Goal: Obtain resource: Obtain resource

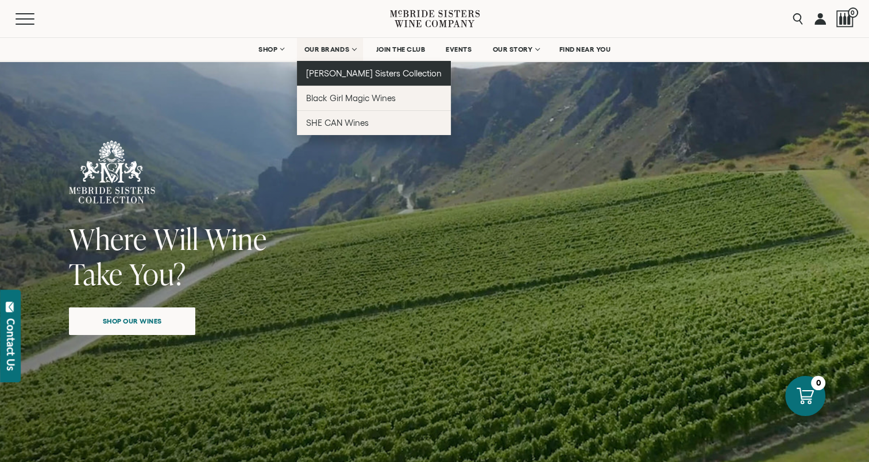
click at [342, 69] on span "[PERSON_NAME] Sisters Collection" at bounding box center [374, 73] width 136 height 10
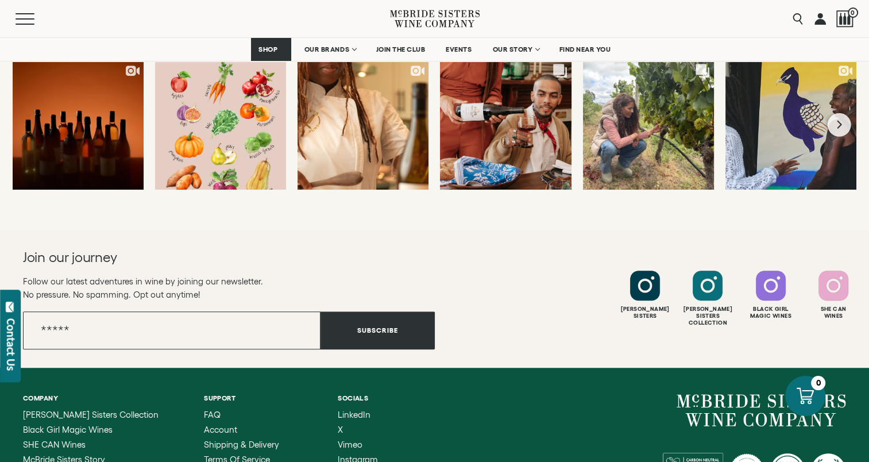
scroll to position [5214, 0]
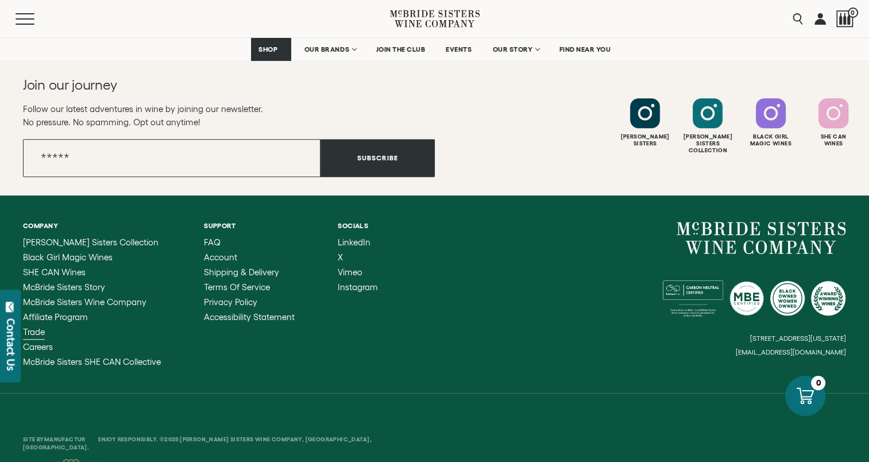
click at [42, 327] on span "Trade" at bounding box center [34, 332] width 22 height 10
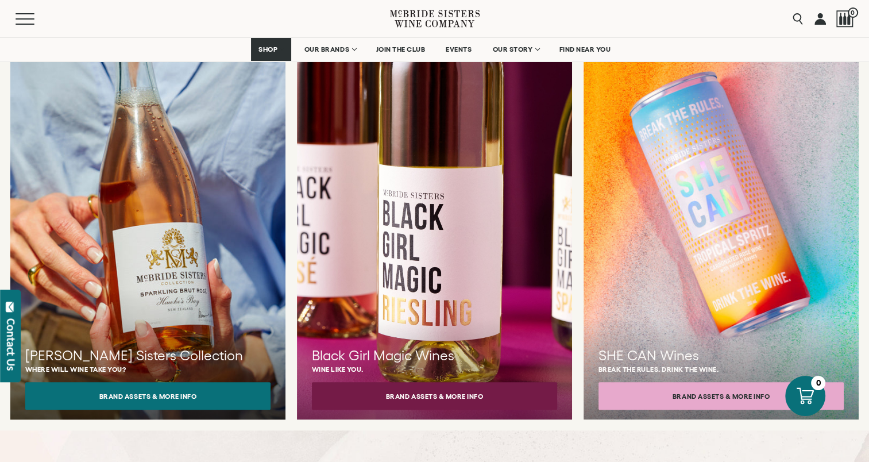
scroll to position [1091, 0]
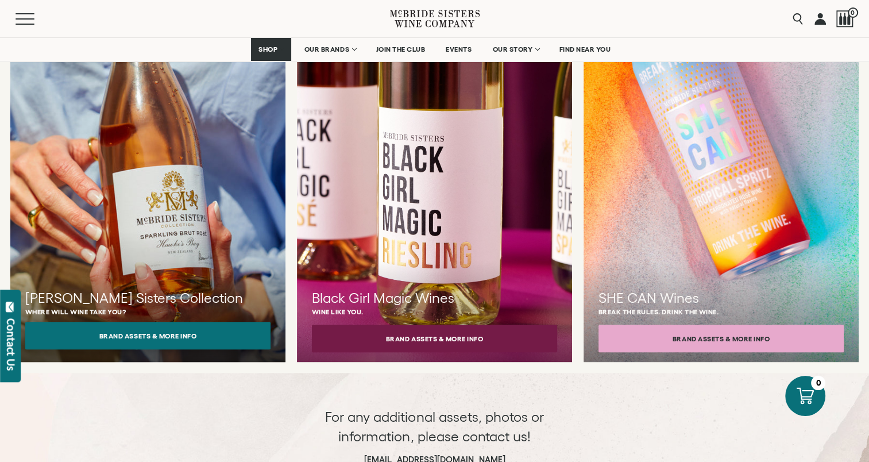
click at [164, 322] on button "Brand Assets & More Info" at bounding box center [147, 336] width 245 height 28
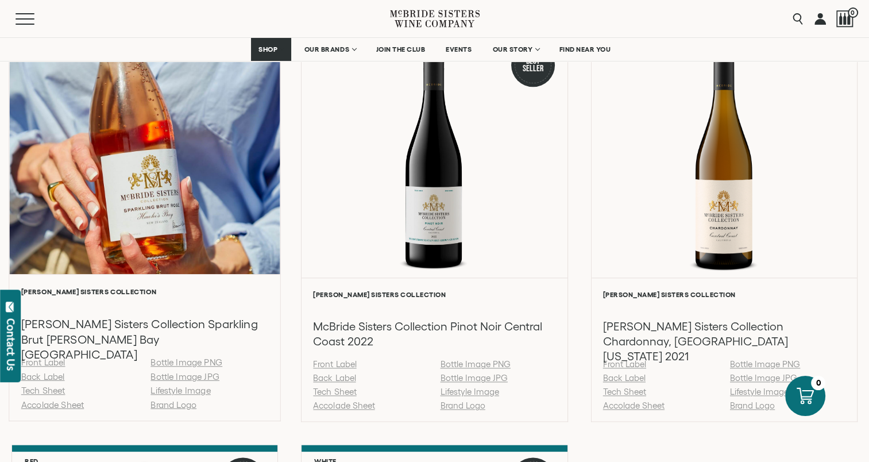
scroll to position [1206, 0]
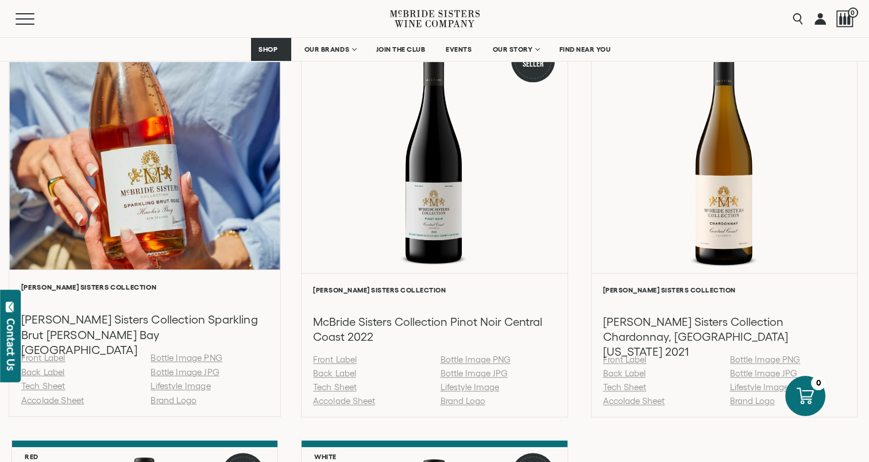
click at [40, 397] on link "Accolade Sheet" at bounding box center [52, 400] width 63 height 10
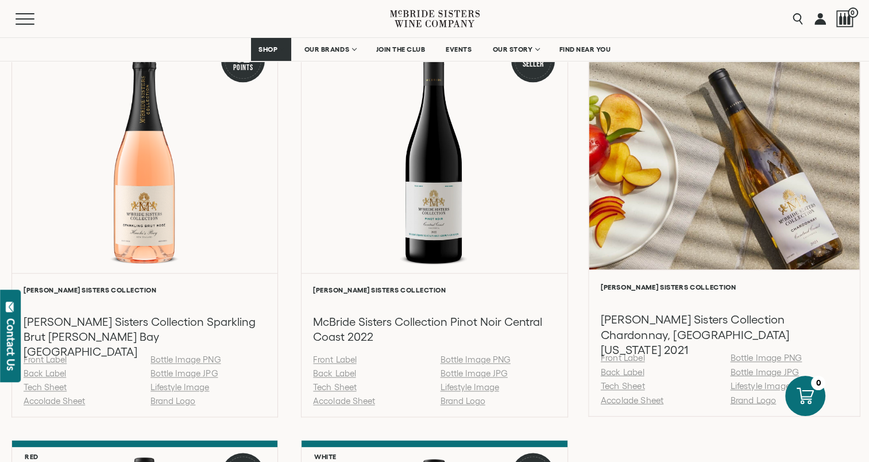
click at [634, 399] on link "Accolade Sheet" at bounding box center [631, 400] width 63 height 10
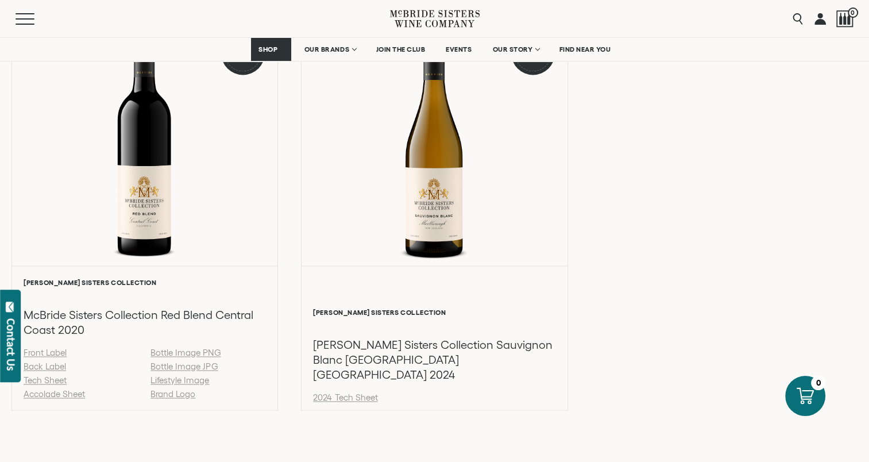
scroll to position [1665, 0]
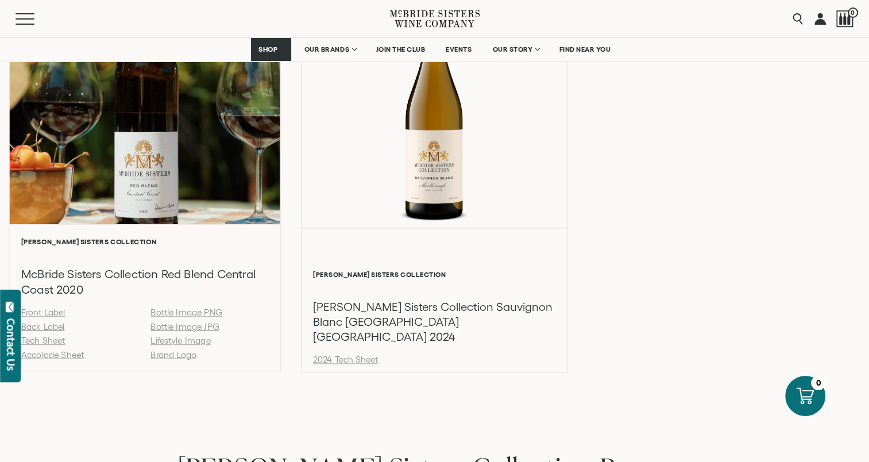
click at [57, 355] on link "Accolade Sheet" at bounding box center [52, 355] width 63 height 10
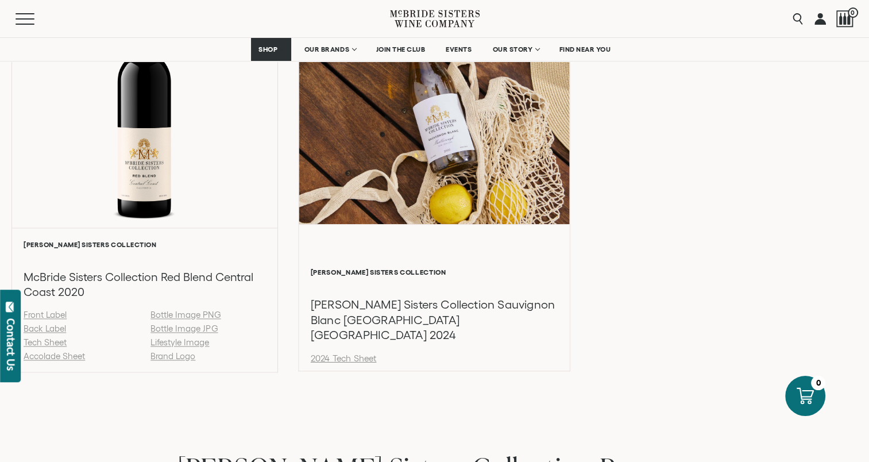
click at [342, 355] on link "2024 Tech Sheet" at bounding box center [344, 358] width 66 height 10
